Goal: Task Accomplishment & Management: Use online tool/utility

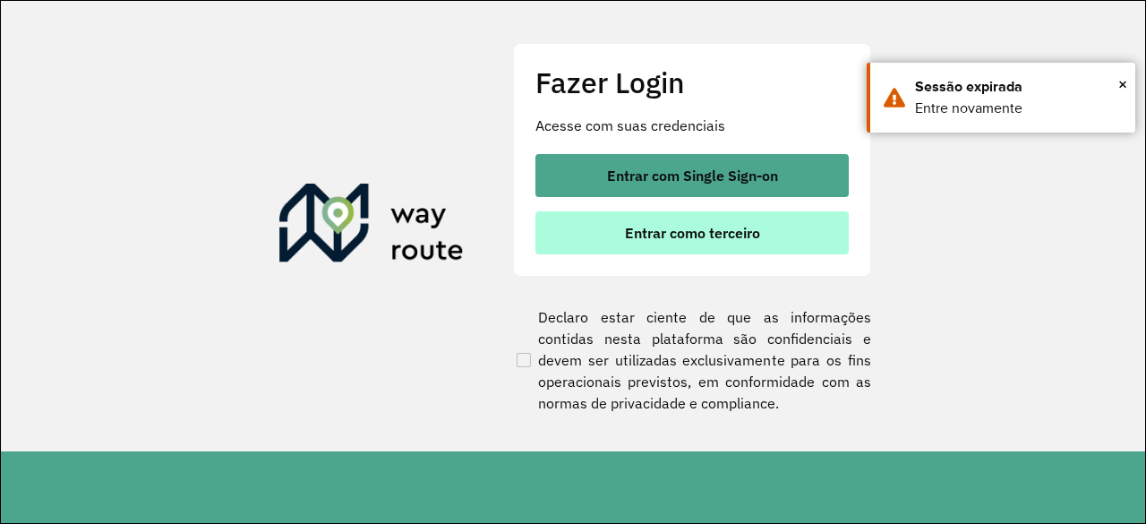
click at [625, 219] on button "Entrar como terceiro" at bounding box center [692, 232] width 313 height 43
click at [589, 233] on button "Entrar como terceiro" at bounding box center [692, 232] width 313 height 43
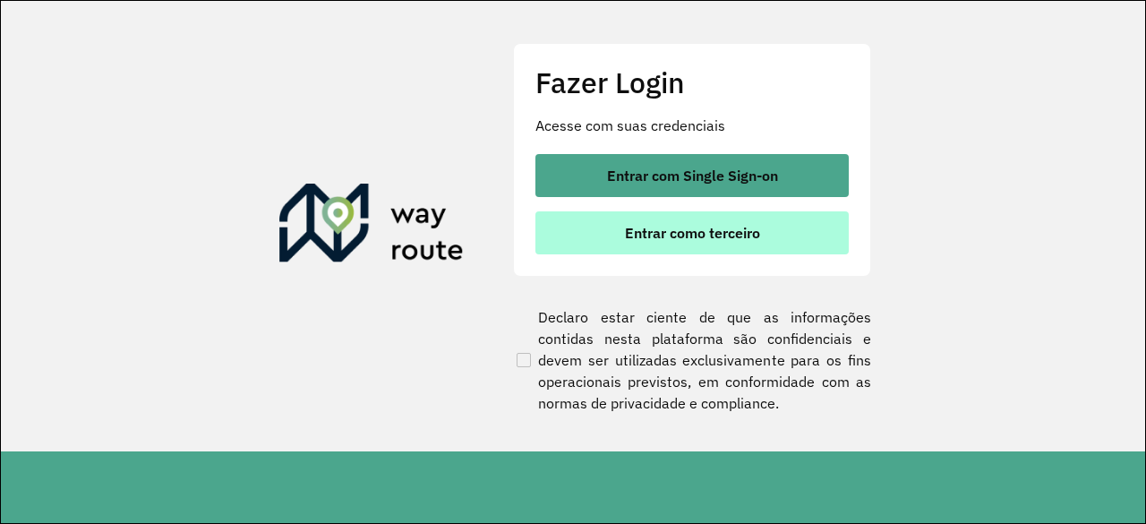
click at [744, 228] on span "Entrar como terceiro" at bounding box center [692, 233] width 135 height 14
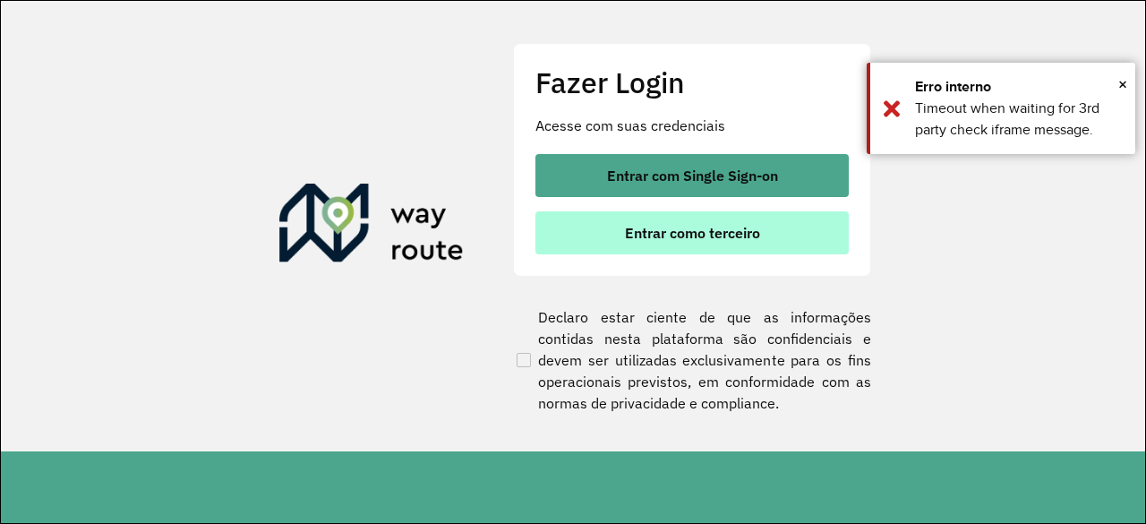
click at [615, 221] on button "Entrar como terceiro" at bounding box center [692, 232] width 313 height 43
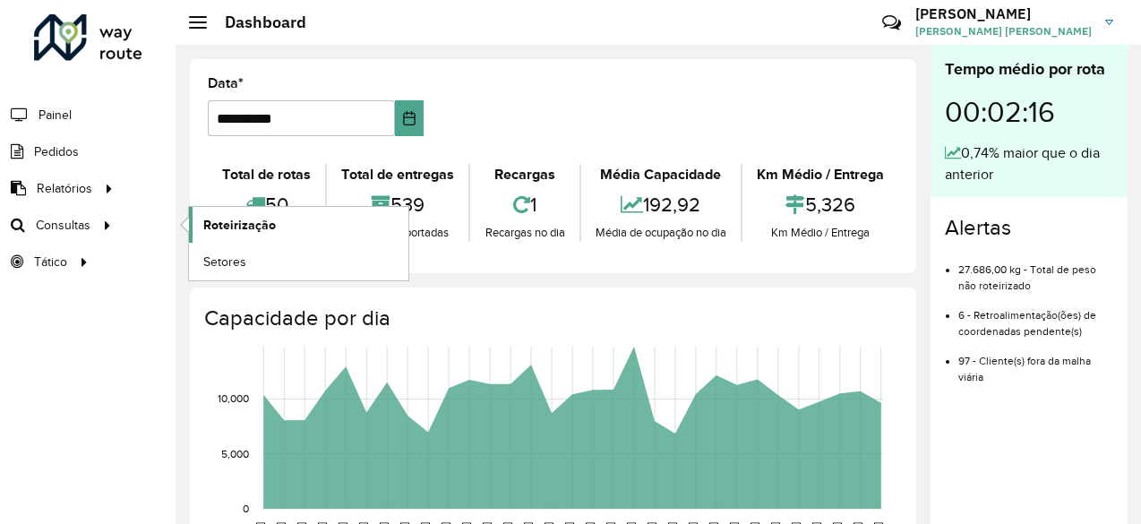
click at [234, 219] on span "Roteirização" at bounding box center [239, 225] width 73 height 19
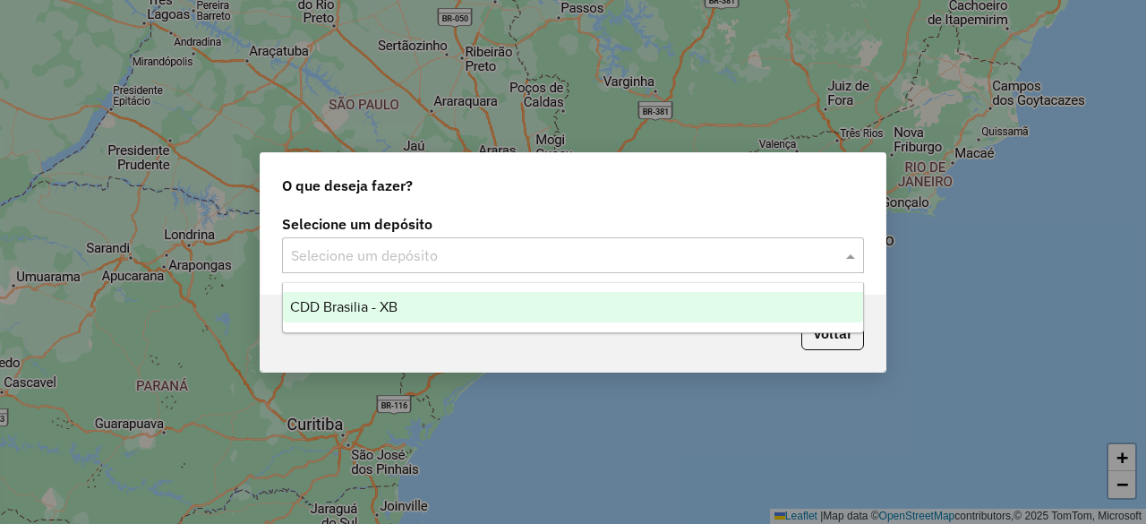
click at [715, 258] on input "text" at bounding box center [555, 255] width 528 height 21
click at [544, 308] on div "CDD Brasilia - XB" at bounding box center [572, 307] width 579 height 30
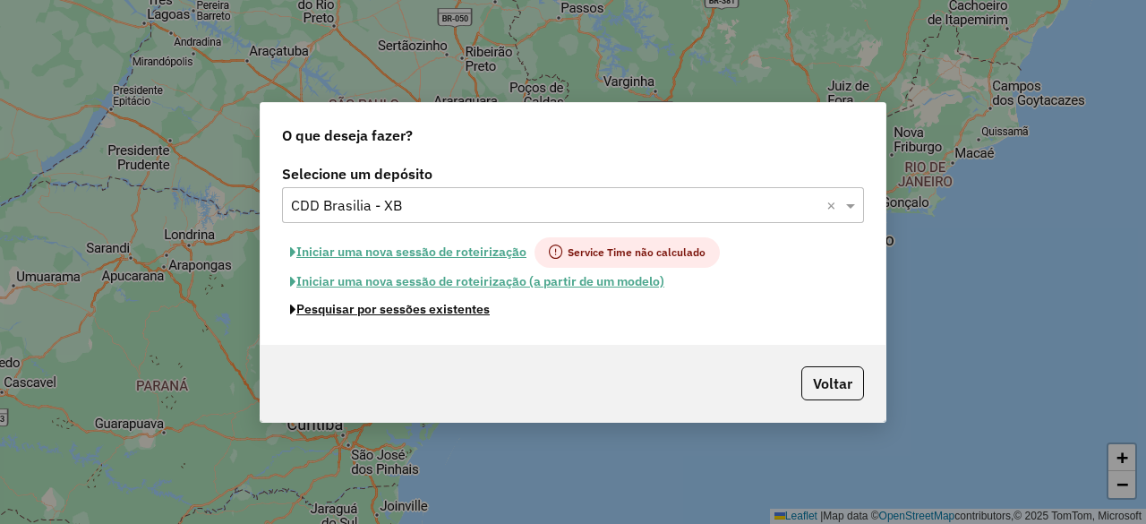
click at [428, 309] on button "Pesquisar por sessões existentes" at bounding box center [390, 310] width 216 height 28
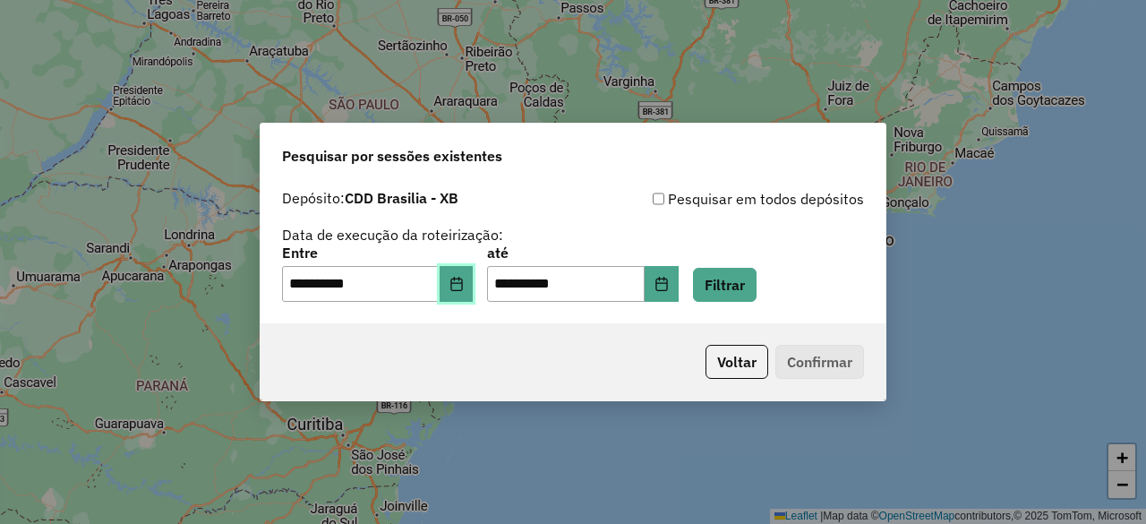
click at [464, 285] on icon "Choose Date" at bounding box center [457, 284] width 14 height 14
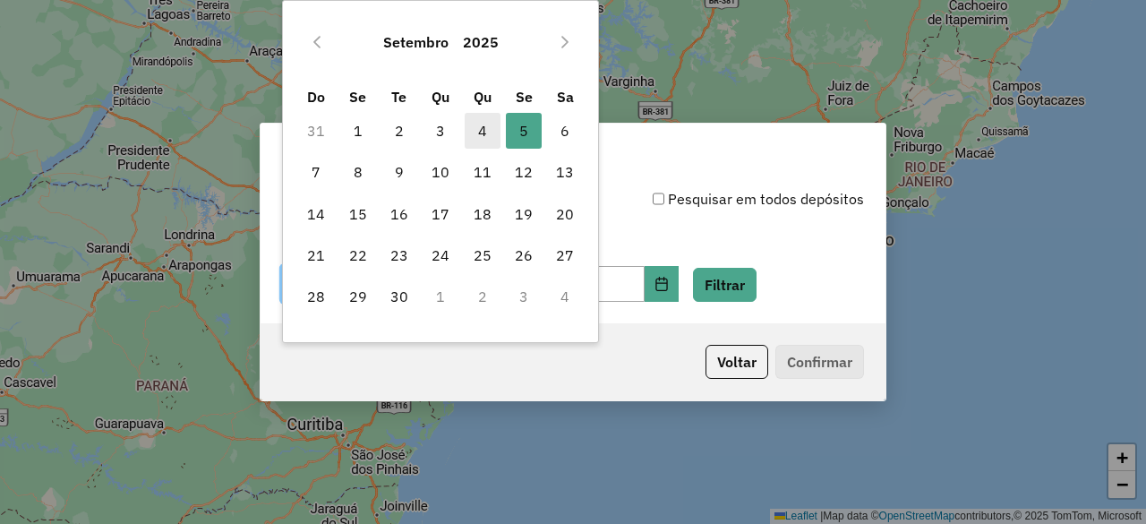
click at [482, 132] on span "4" at bounding box center [483, 131] width 36 height 36
type input "**********"
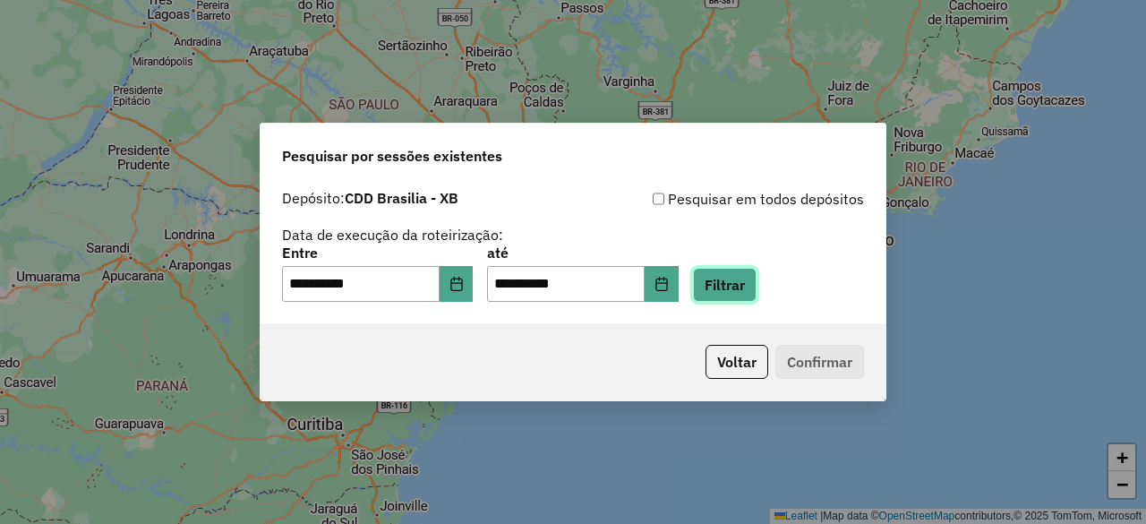
click at [739, 288] on button "Filtrar" at bounding box center [725, 285] width 64 height 34
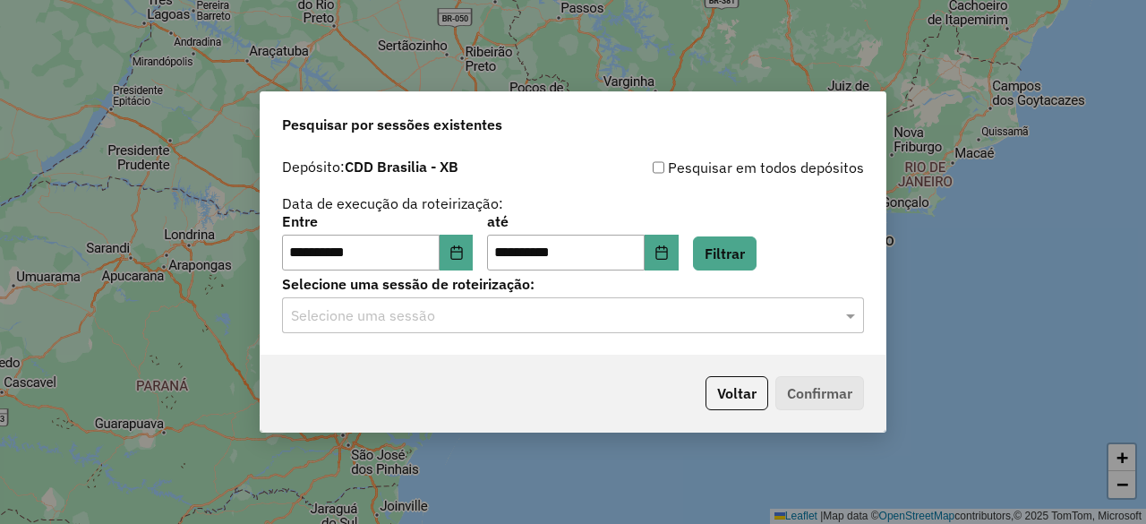
click at [717, 309] on input "text" at bounding box center [555, 315] width 528 height 21
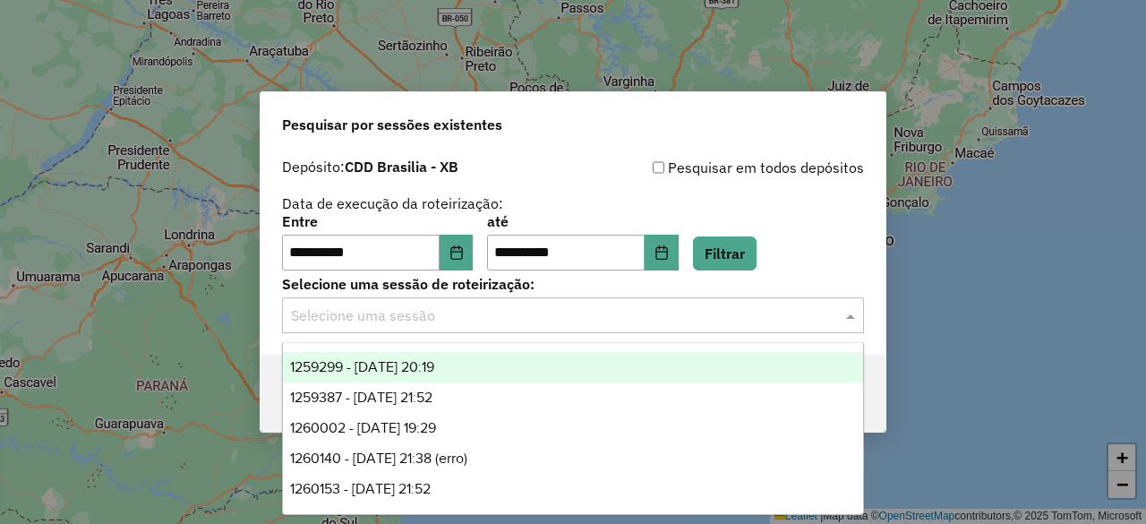
click at [829, 248] on div "**********" at bounding box center [573, 243] width 582 height 56
click at [755, 322] on input "text" at bounding box center [555, 315] width 528 height 21
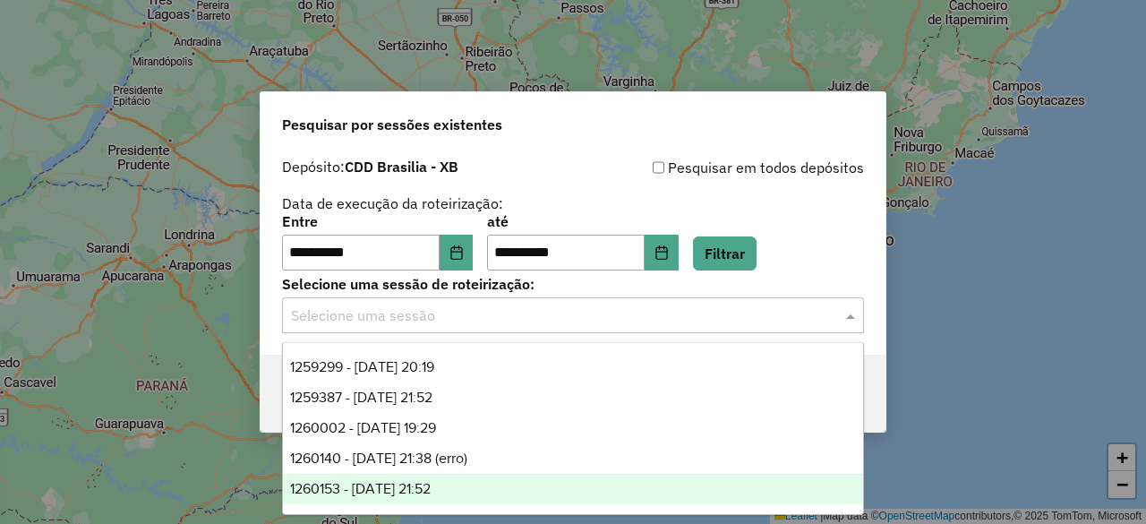
click at [545, 480] on div "1260153 - [DATE] 21:52" at bounding box center [572, 489] width 579 height 30
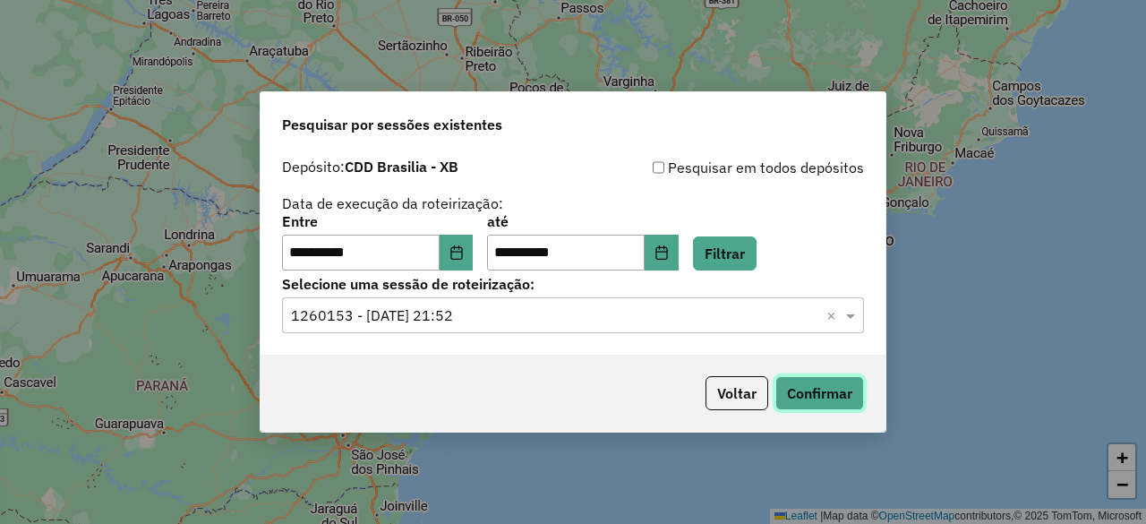
click at [839, 397] on button "Confirmar" at bounding box center [820, 393] width 89 height 34
click at [644, 324] on input "text" at bounding box center [555, 315] width 528 height 21
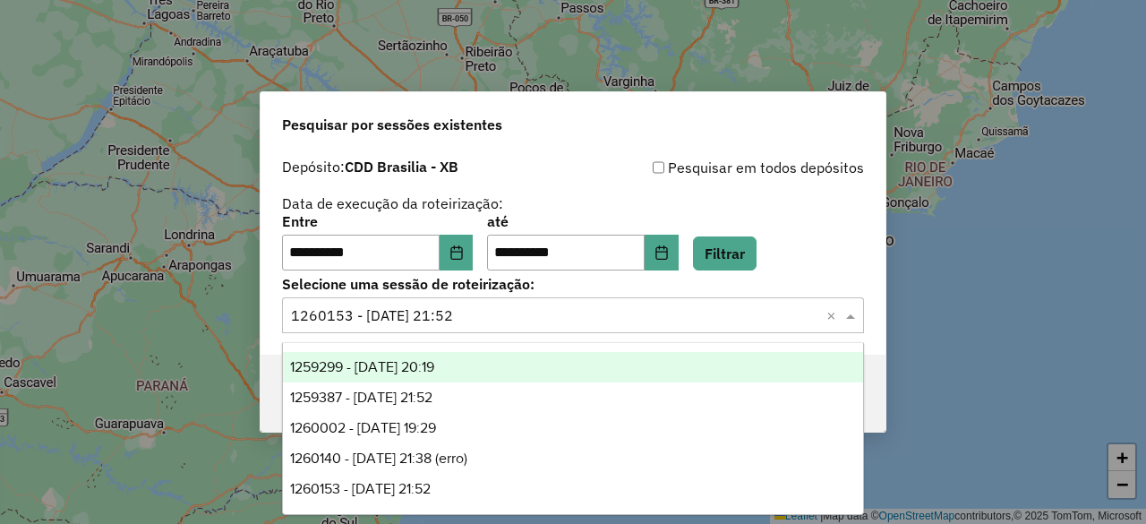
click at [550, 368] on div "1259299 - [DATE] 20:19" at bounding box center [572, 367] width 579 height 30
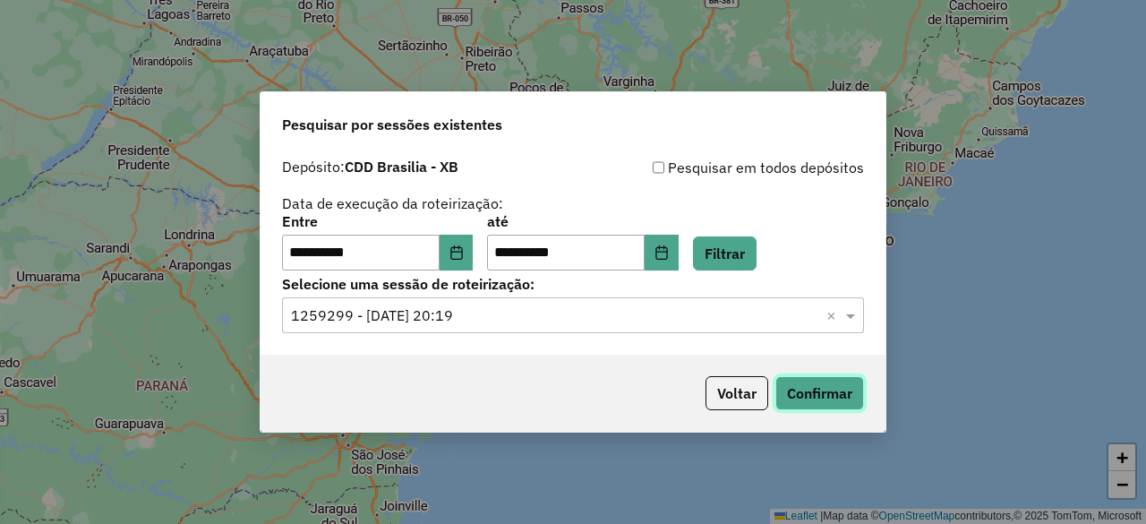
click at [819, 396] on button "Confirmar" at bounding box center [820, 393] width 89 height 34
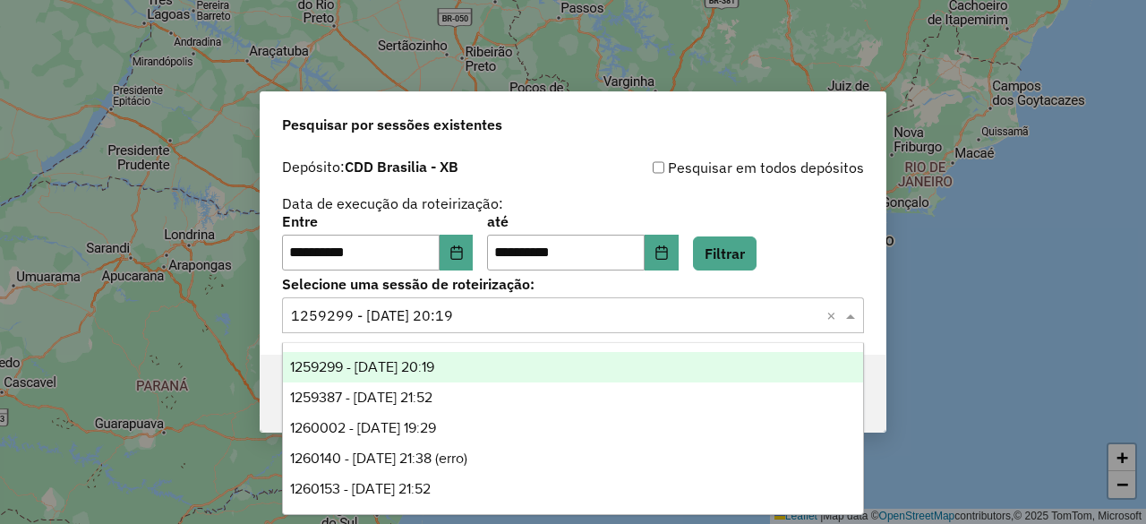
click at [570, 315] on input "text" at bounding box center [555, 315] width 528 height 21
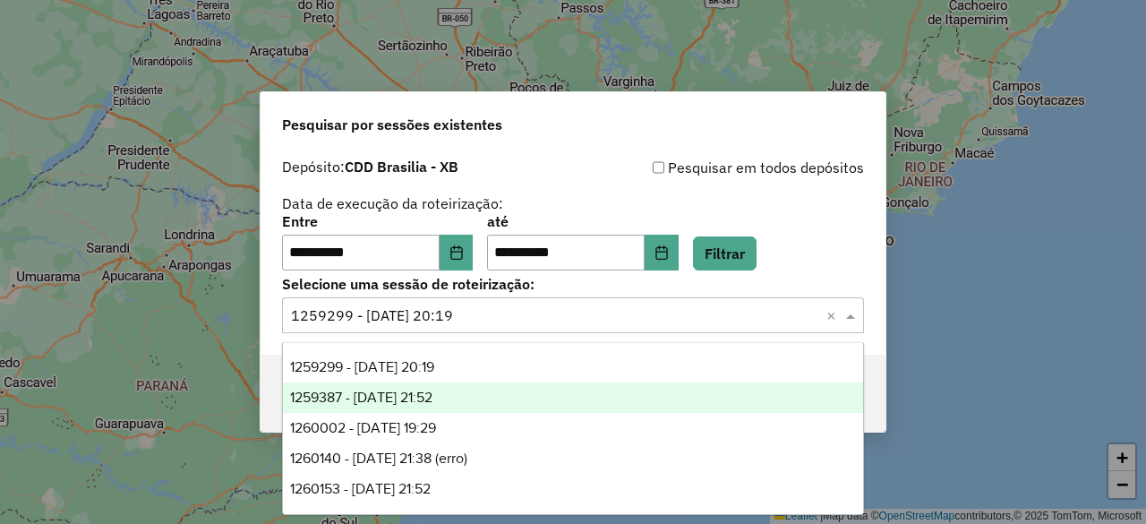
click at [520, 399] on div "1259387 - [DATE] 21:52" at bounding box center [572, 397] width 579 height 30
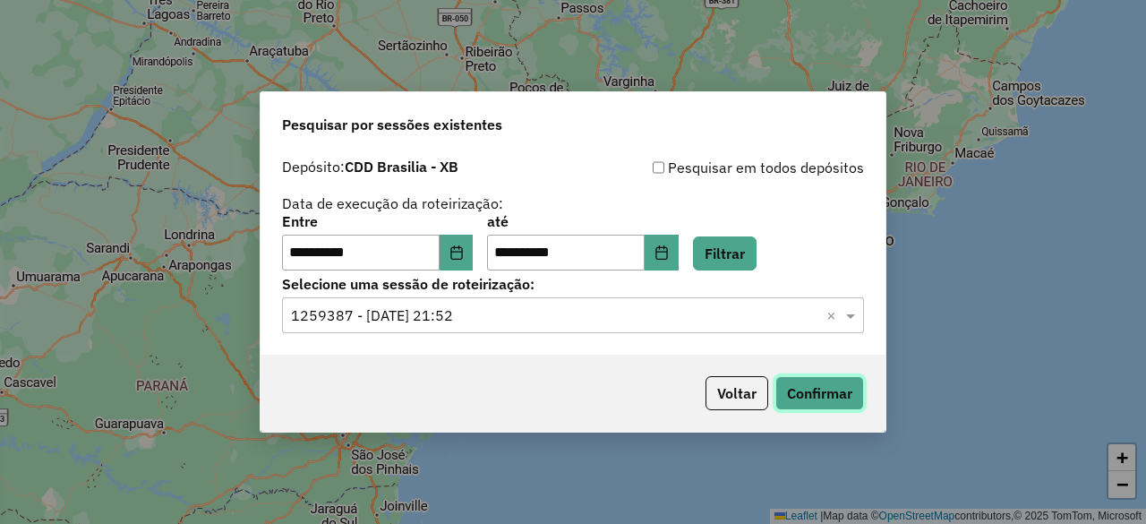
click at [829, 386] on button "Confirmar" at bounding box center [820, 393] width 89 height 34
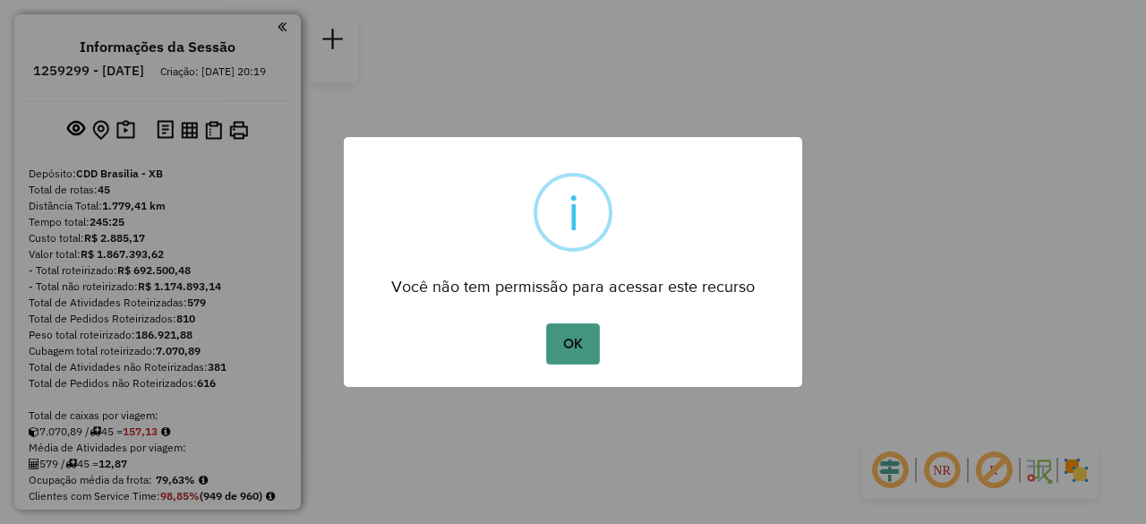
click at [586, 353] on button "OK" at bounding box center [572, 343] width 53 height 41
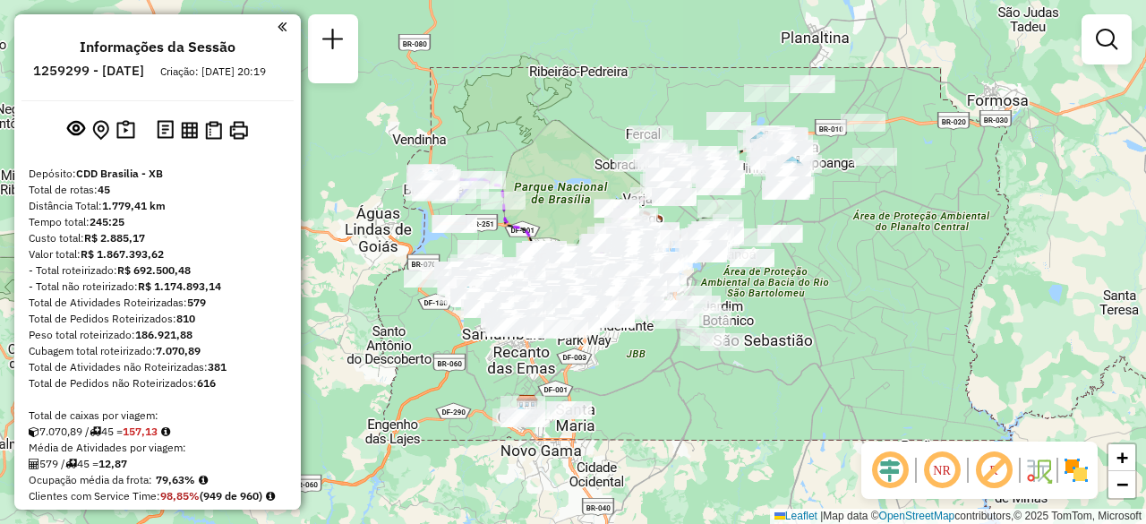
click at [756, 459] on div "Janela de atendimento Grade de atendimento Capacidade Transportadoras Veículos …" at bounding box center [573, 262] width 1146 height 524
click at [962, 480] on em at bounding box center [942, 470] width 43 height 43
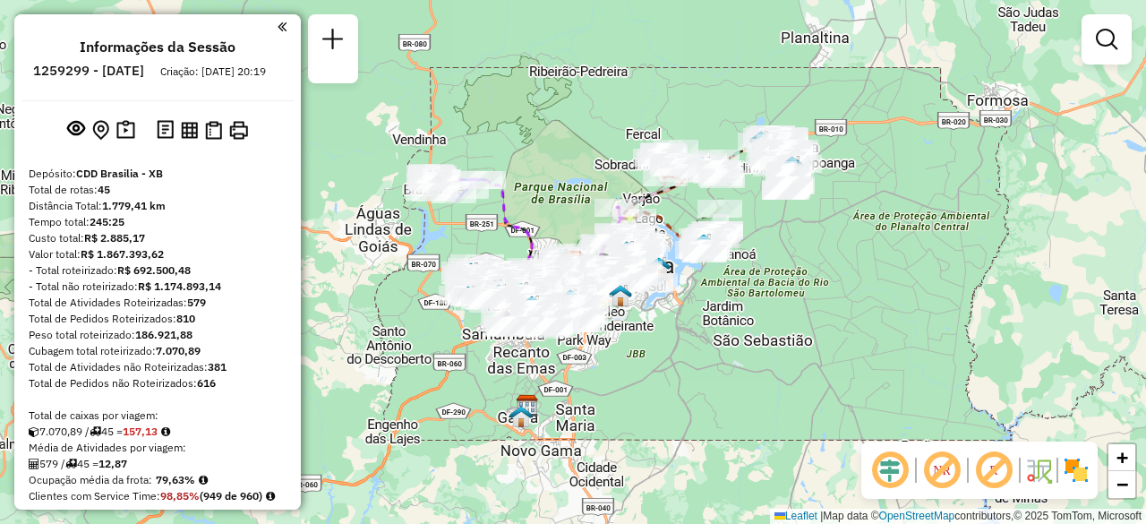
click at [893, 480] on em at bounding box center [890, 470] width 43 height 43
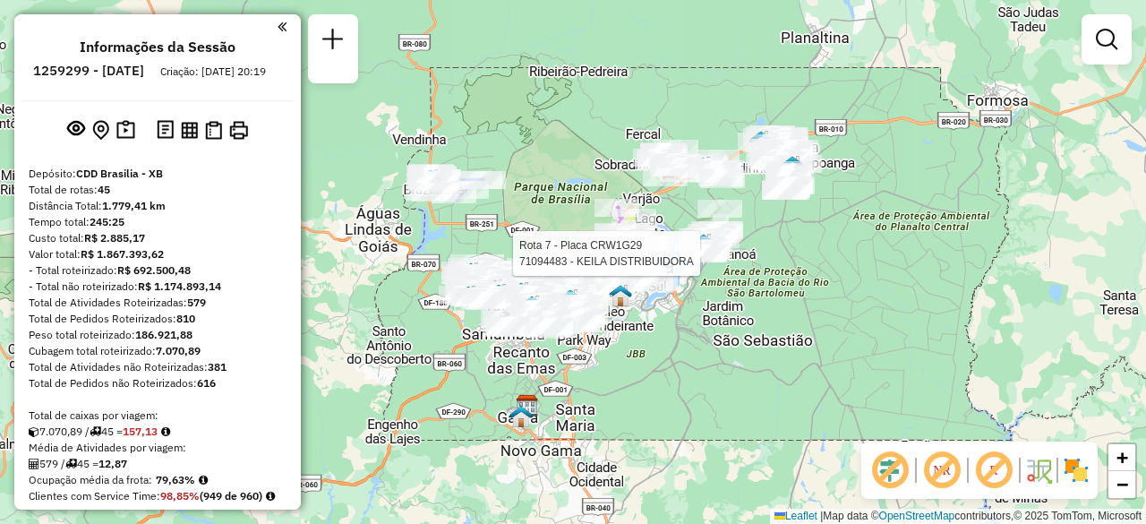
select select "**********"
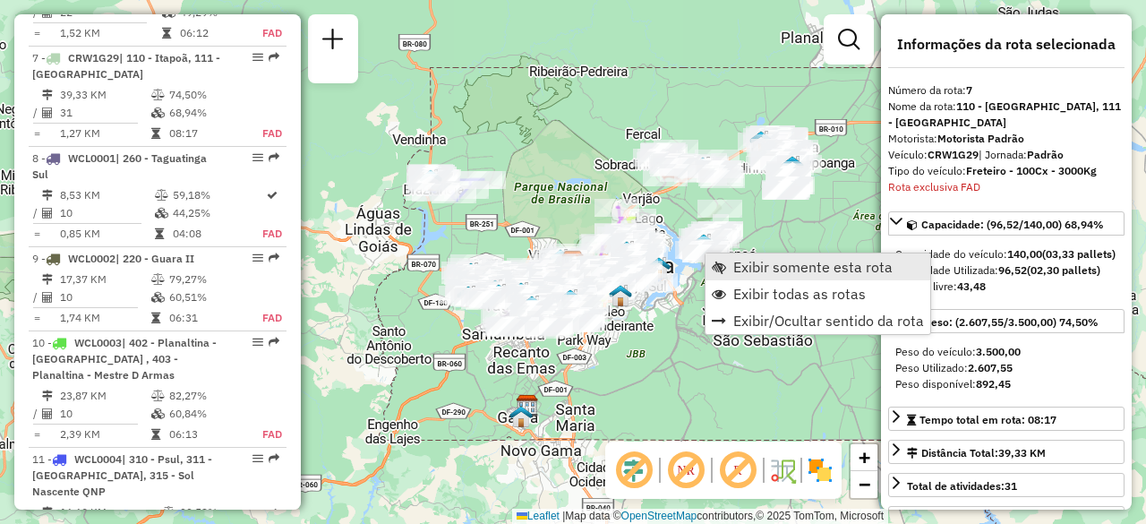
scroll to position [1414, 0]
click at [761, 262] on span "Exibir somente esta rota" at bounding box center [813, 267] width 159 height 14
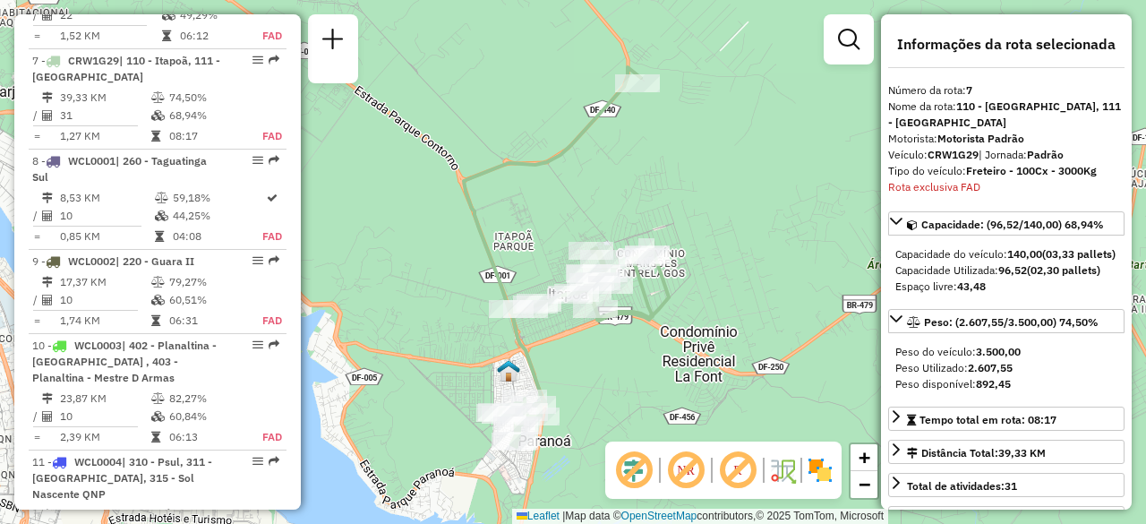
scroll to position [0, 0]
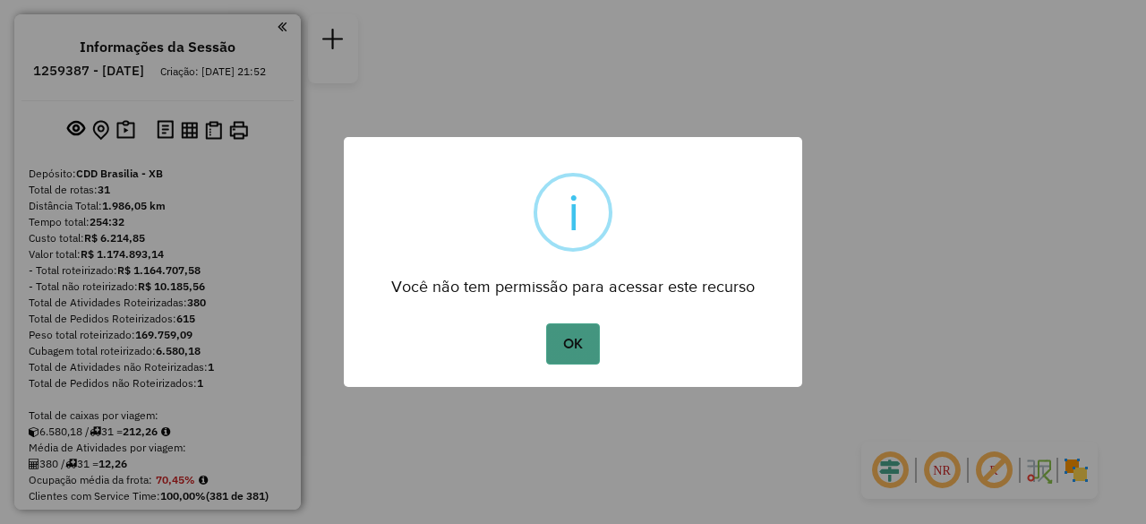
click at [582, 341] on button "OK" at bounding box center [572, 343] width 53 height 41
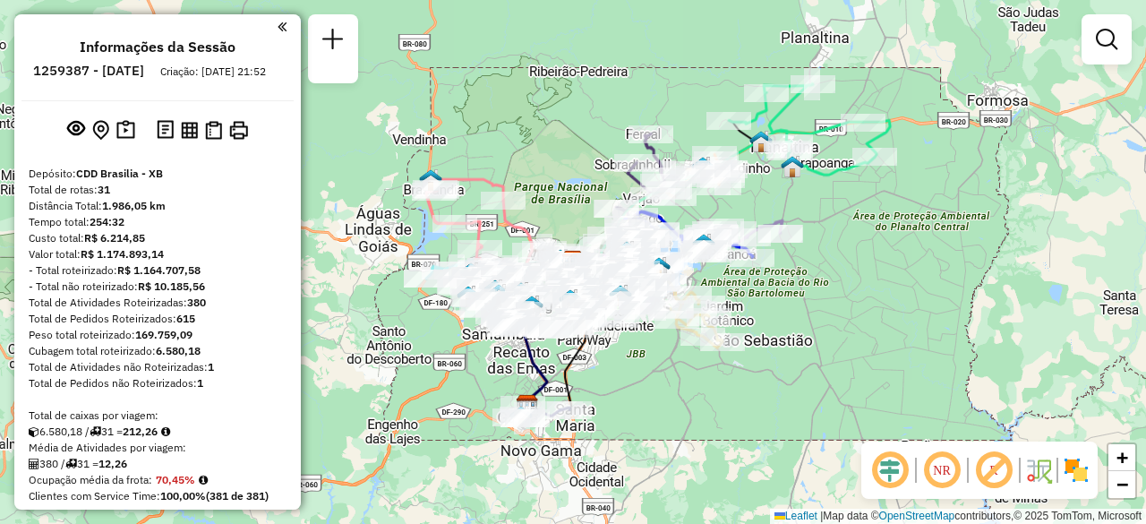
click at [934, 477] on em at bounding box center [942, 470] width 43 height 43
click at [891, 478] on em at bounding box center [890, 470] width 43 height 43
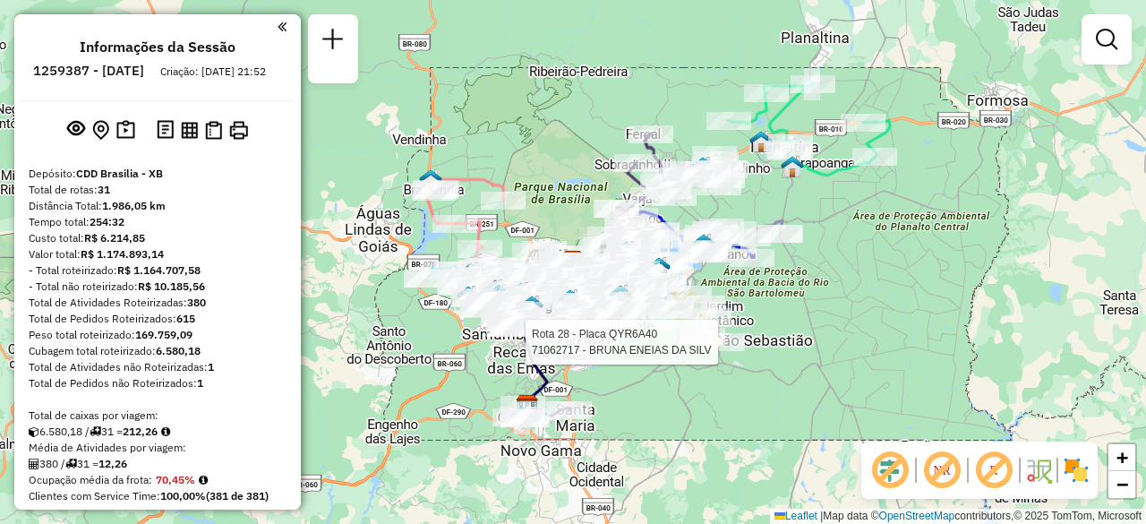
select select "**********"
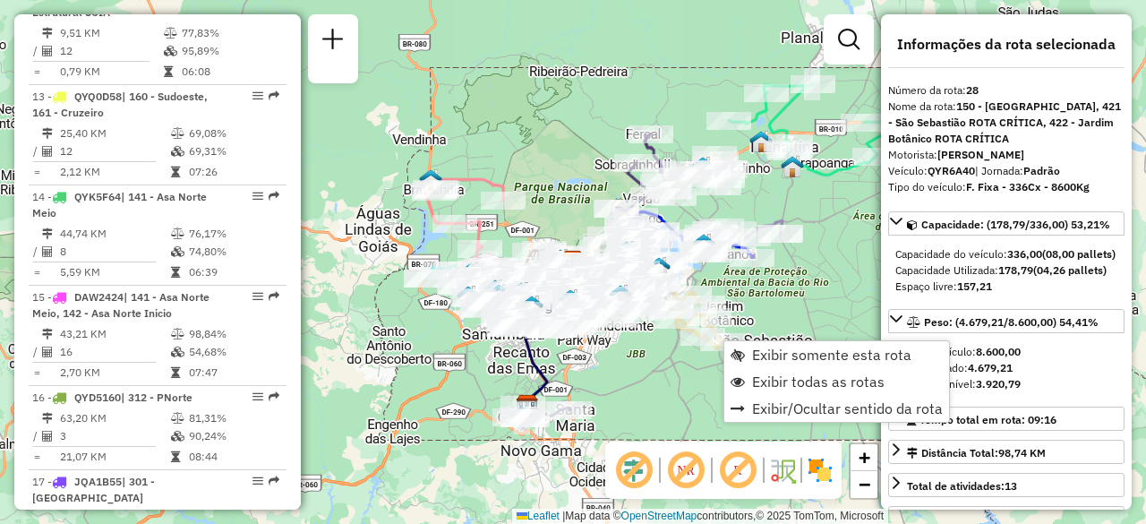
scroll to position [3515, 0]
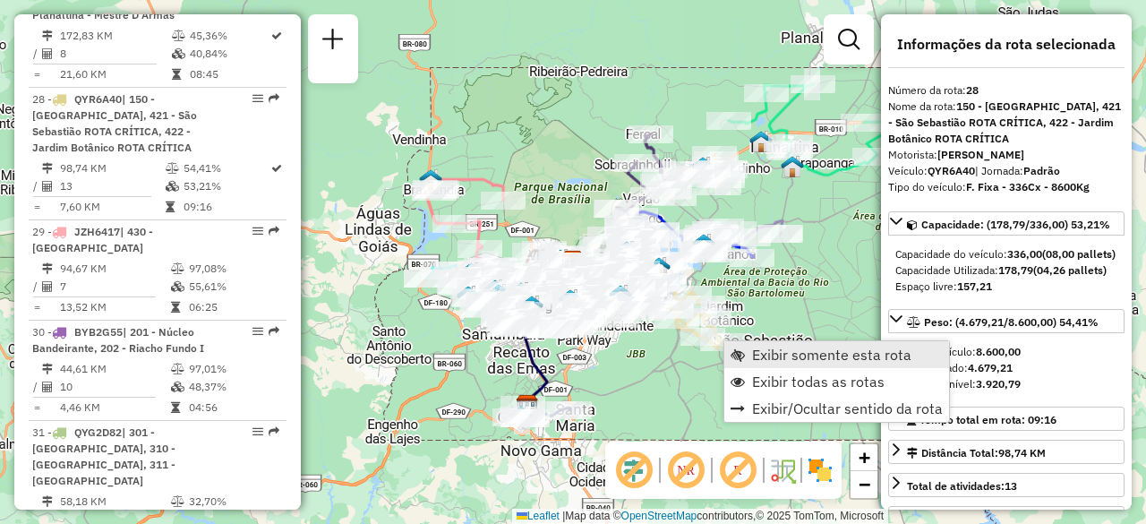
click at [757, 356] on span "Exibir somente esta rota" at bounding box center [831, 355] width 159 height 14
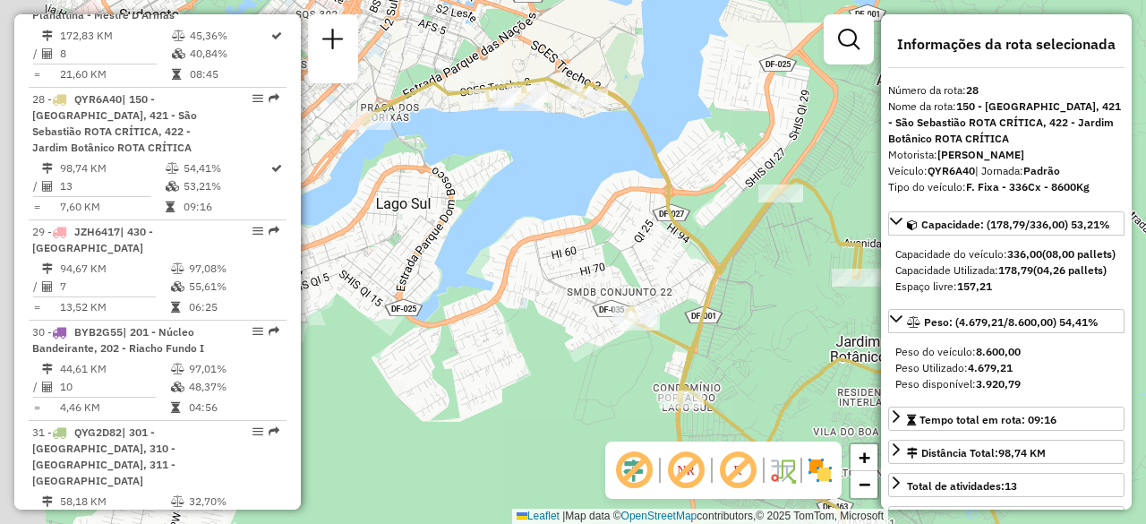
drag, startPoint x: 634, startPoint y: 261, endPoint x: 787, endPoint y: 352, distance: 178.3
click at [787, 352] on div "Janela de atendimento Grade de atendimento Capacidade Transportadoras Veículos …" at bounding box center [573, 262] width 1146 height 524
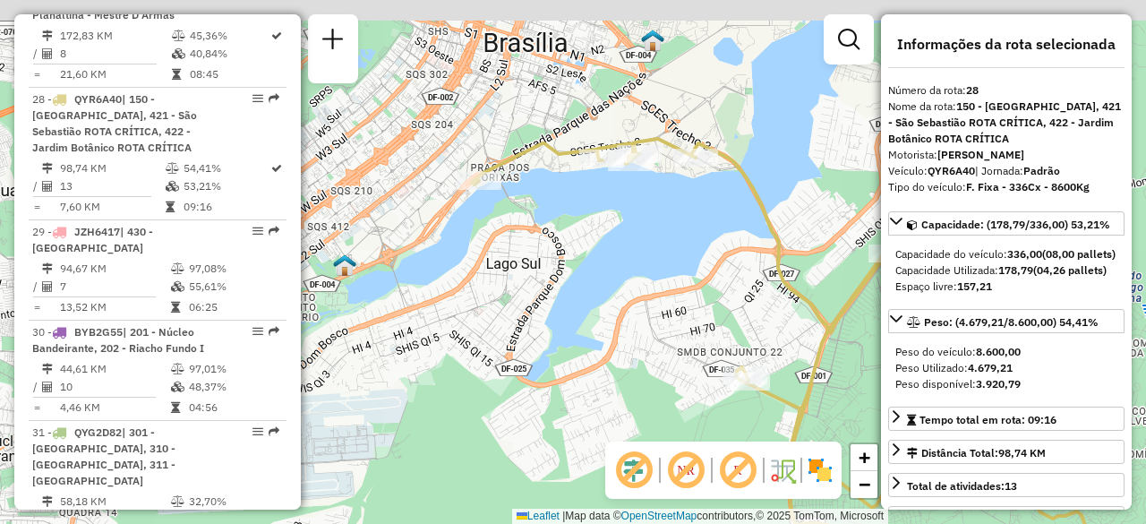
drag, startPoint x: 536, startPoint y: 254, endPoint x: 697, endPoint y: 330, distance: 178.3
click at [697, 330] on div "Janela de atendimento Grade de atendimento Capacidade Transportadoras Veículos …" at bounding box center [573, 262] width 1146 height 524
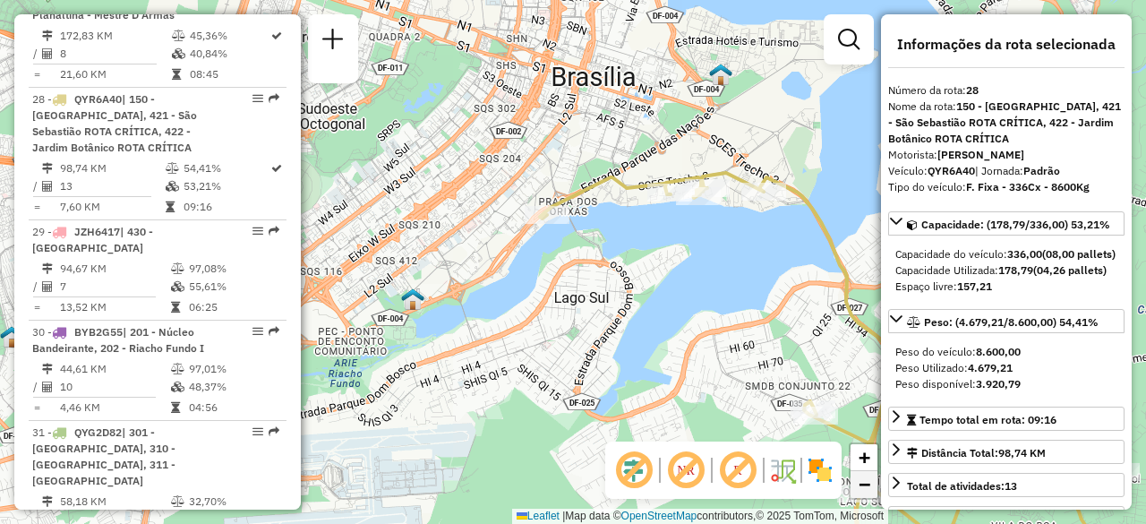
click at [863, 484] on span "−" at bounding box center [865, 484] width 12 height 22
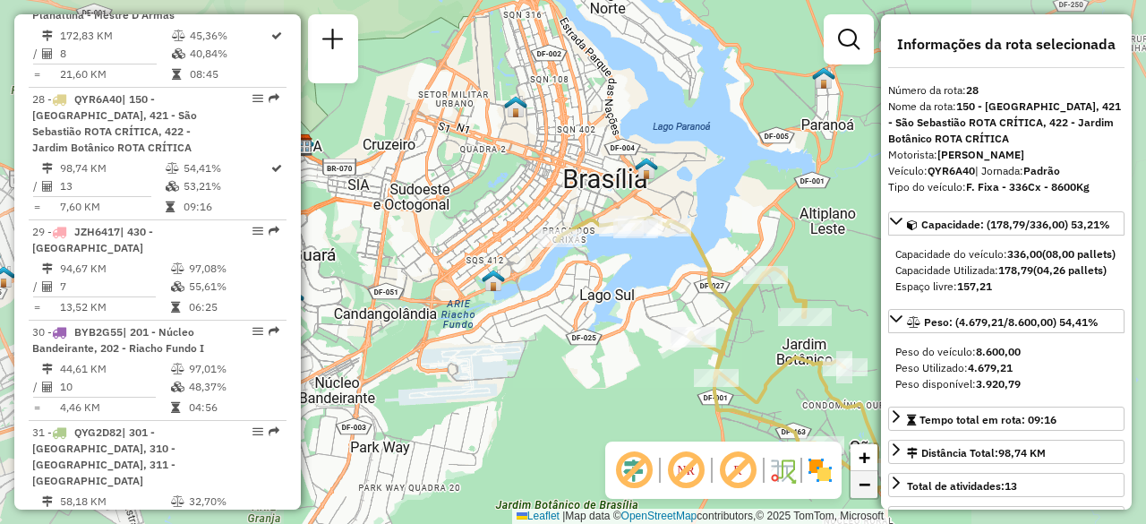
click at [863, 484] on span "−" at bounding box center [865, 484] width 12 height 22
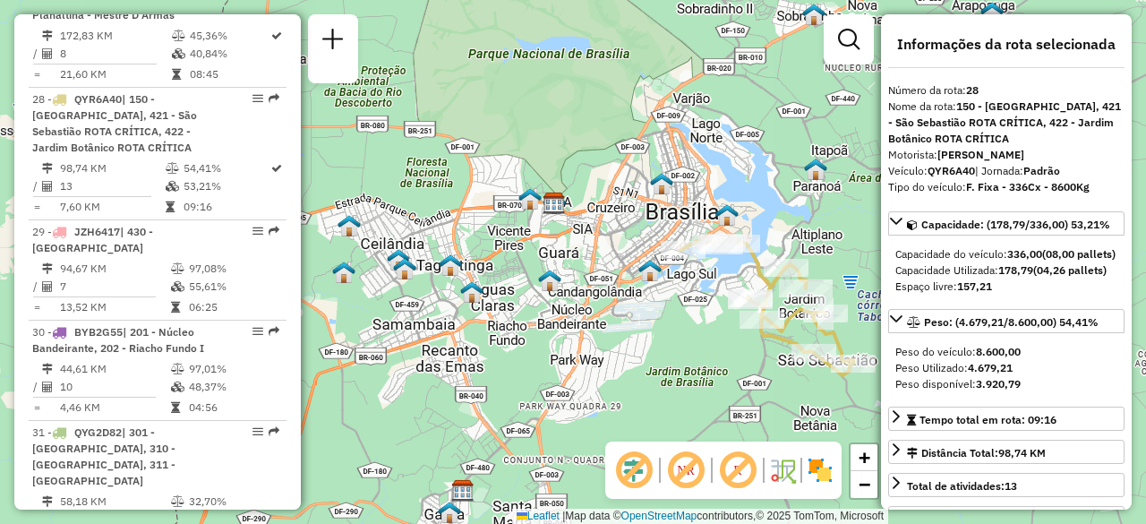
drag, startPoint x: 481, startPoint y: 235, endPoint x: 598, endPoint y: 234, distance: 117.3
click at [598, 234] on div "Janela de atendimento Grade de atendimento Capacidade Transportadoras Veículos …" at bounding box center [573, 262] width 1146 height 524
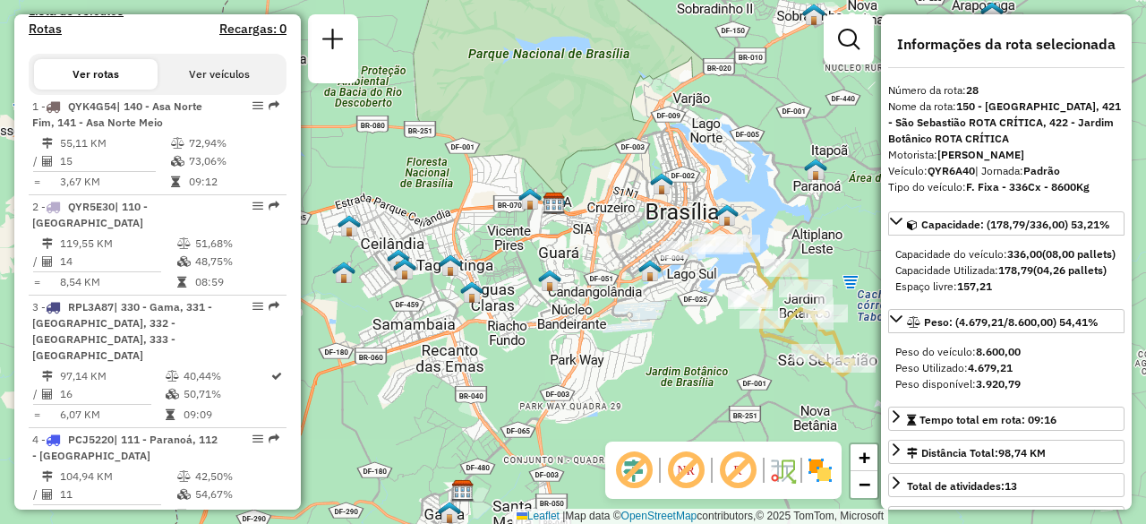
scroll to position [657, 0]
